Goal: Check status: Check status

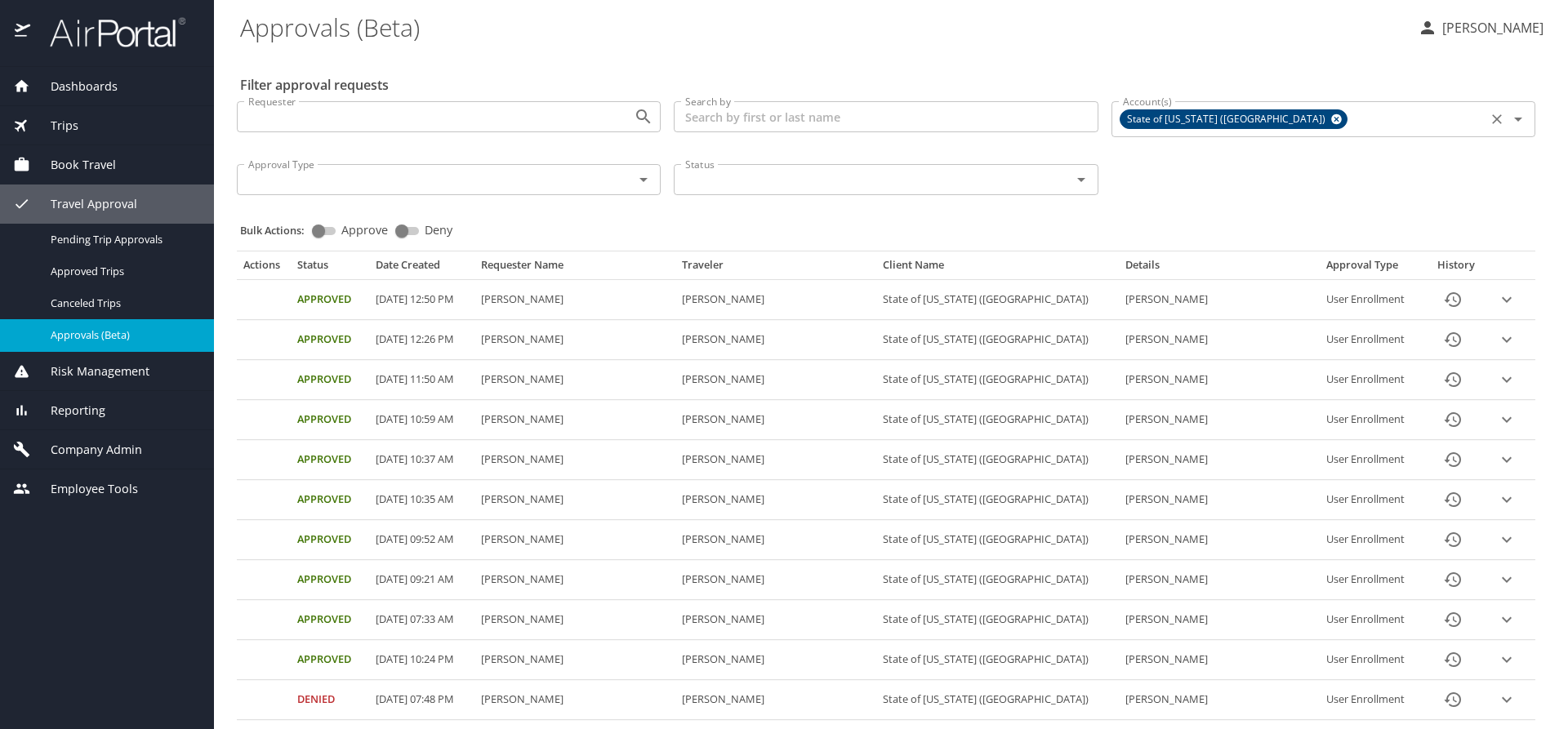
click at [1330, 119] on icon at bounding box center [1336, 118] width 13 height 18
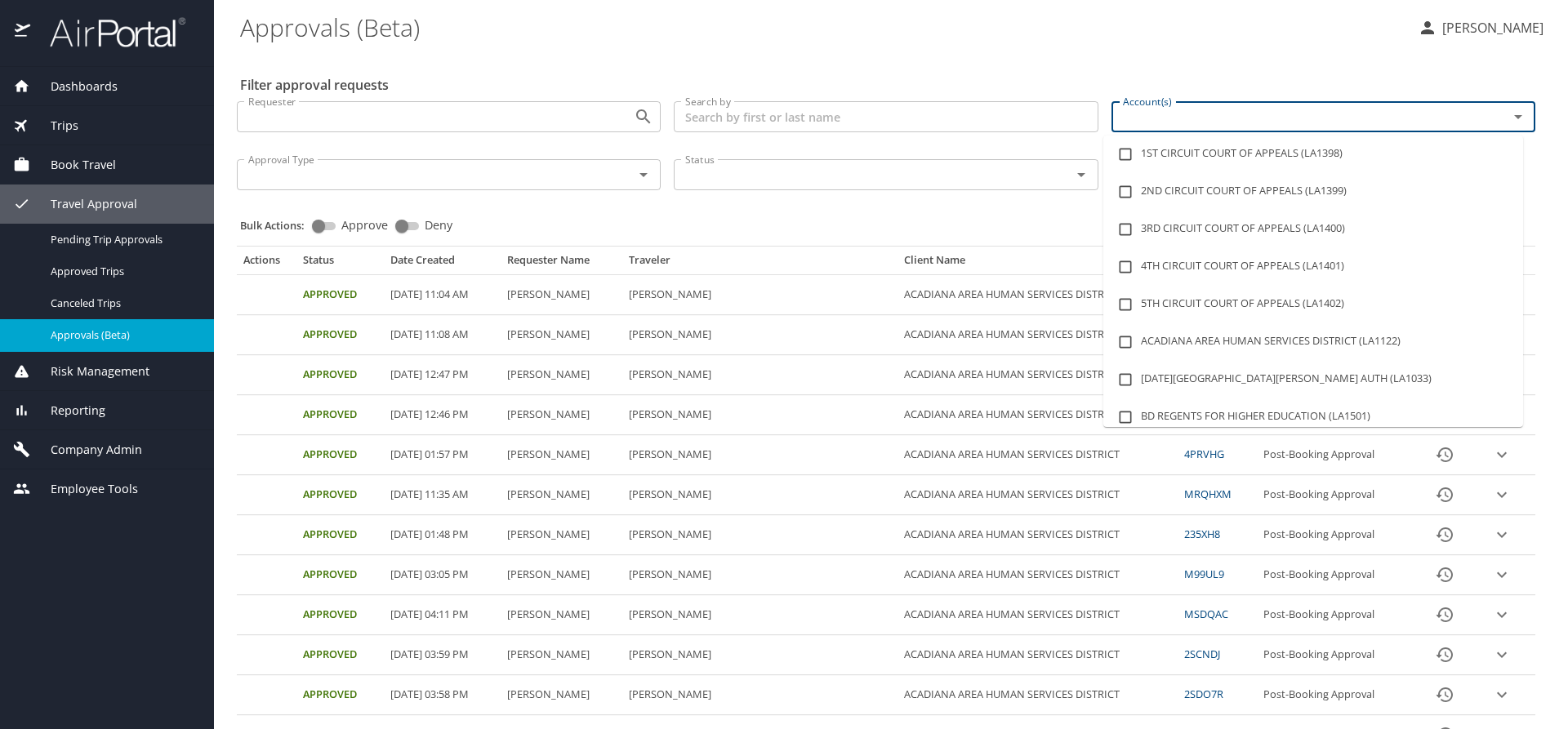
click at [1229, 121] on input "Account(s)" at bounding box center [1299, 116] width 366 height 21
type input "LSU"
click at [1138, 111] on input "Account(s)" at bounding box center [1299, 116] width 366 height 21
type input "LSU"
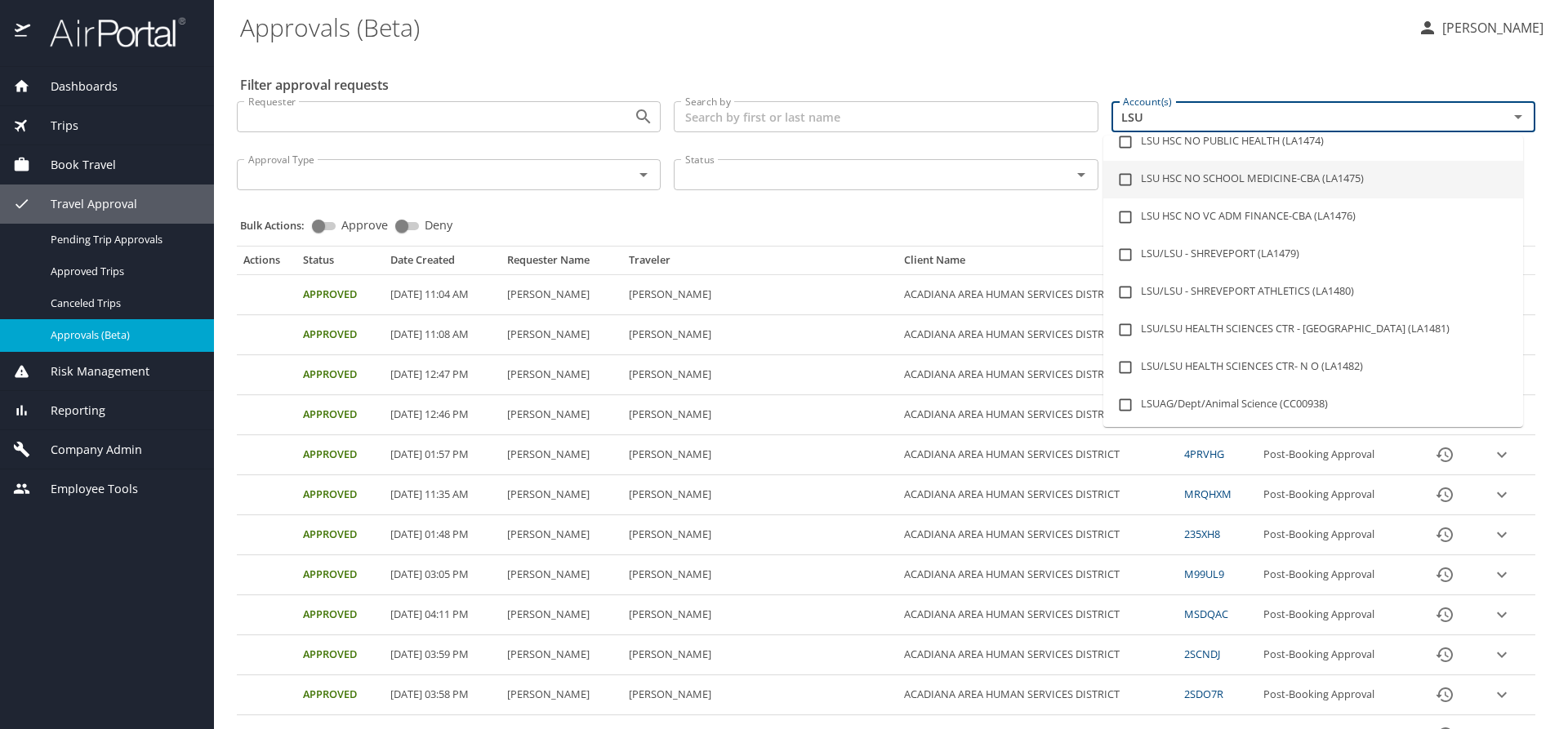
scroll to position [164, 0]
click at [1278, 324] on li "LSU/LSU HEALTH SCIENCES CTR - [GEOGRAPHIC_DATA] (LA1481)" at bounding box center [1314, 329] width 420 height 38
checkbox input "true"
